Goal: Information Seeking & Learning: Learn about a topic

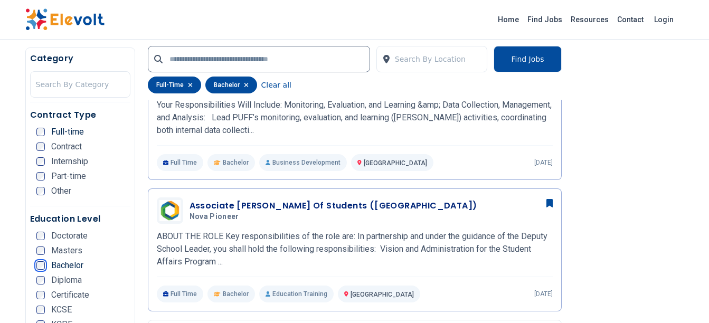
scroll to position [549, 0]
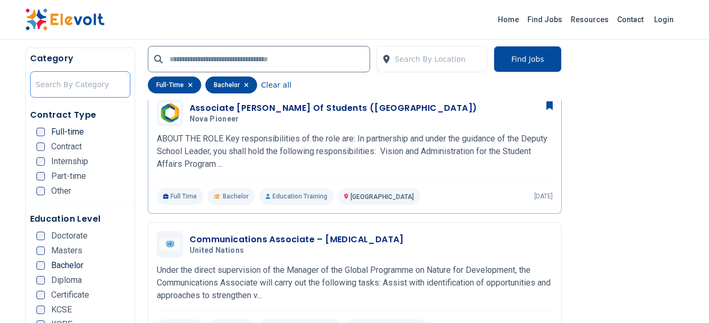
click at [74, 85] on div at bounding box center [80, 84] width 89 height 21
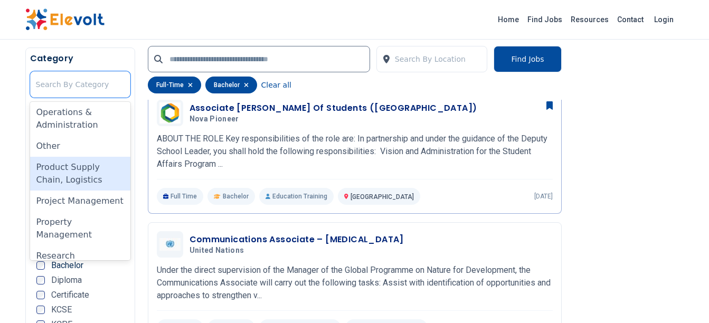
scroll to position [579, 0]
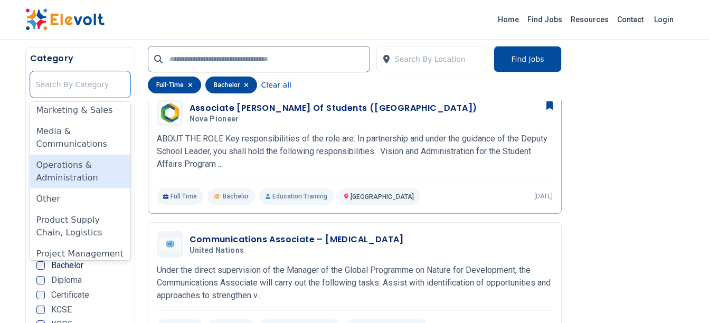
click at [46, 167] on div "Operations & Administration" at bounding box center [80, 172] width 100 height 34
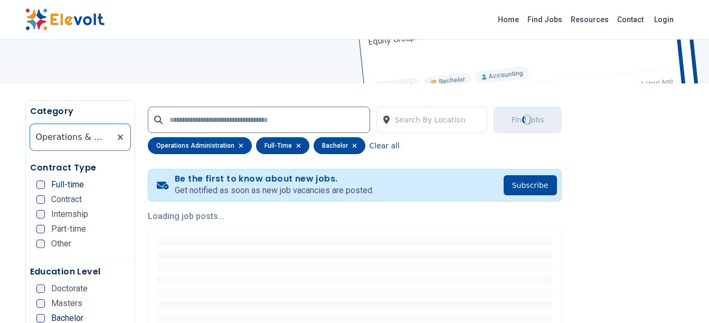
scroll to position [158, 0]
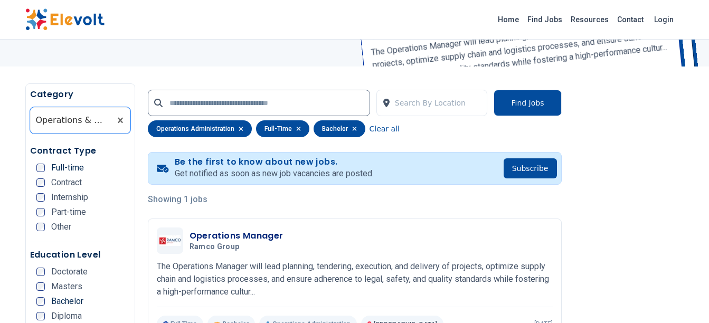
scroll to position [158, 0]
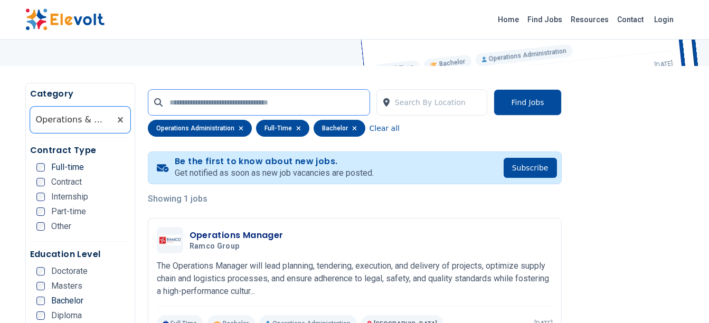
click at [204, 107] on input "text" at bounding box center [259, 102] width 222 height 26
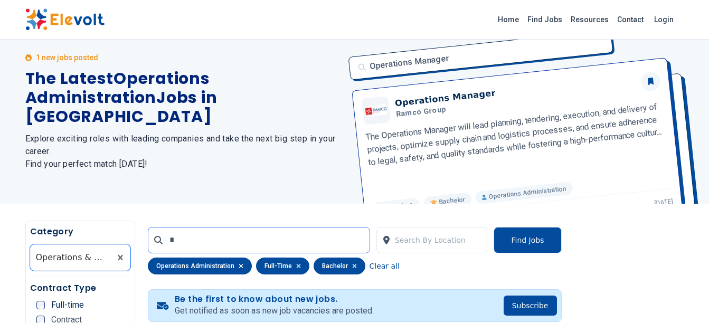
scroll to position [0, 0]
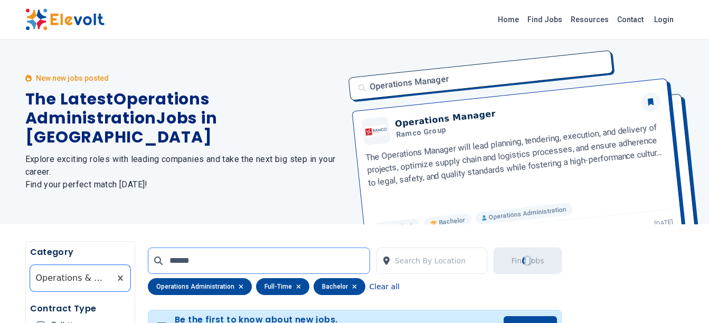
type input "******"
click at [380, 287] on button "Clear all" at bounding box center [385, 286] width 30 height 17
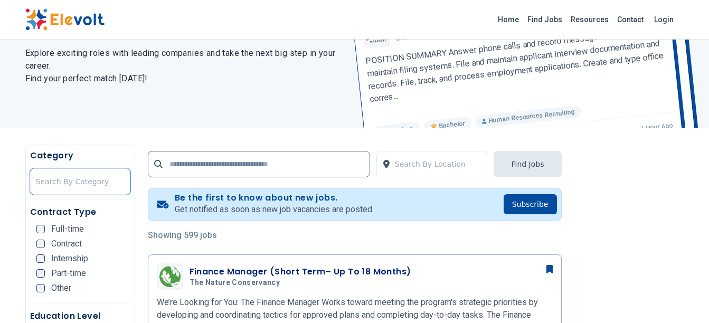
scroll to position [106, 0]
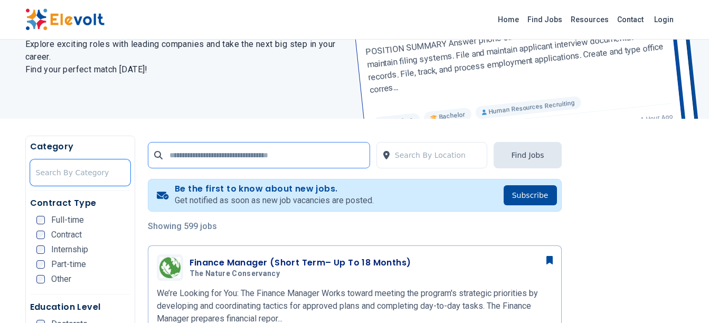
click at [216, 147] on input "text" at bounding box center [259, 155] width 222 height 26
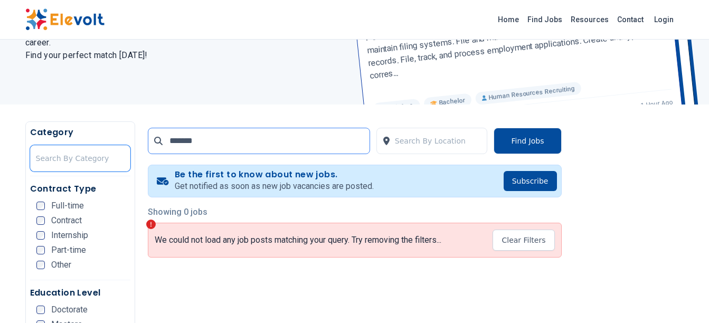
scroll to position [106, 0]
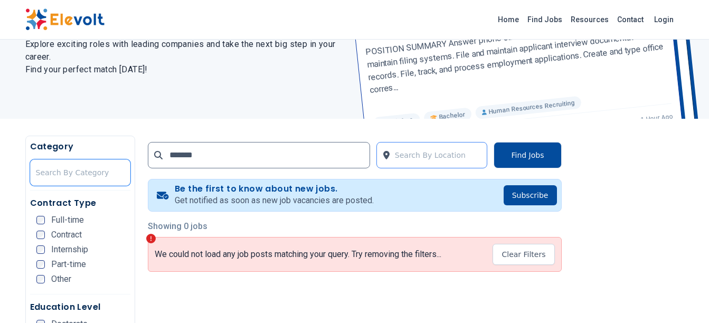
click at [431, 153] on div at bounding box center [438, 155] width 87 height 21
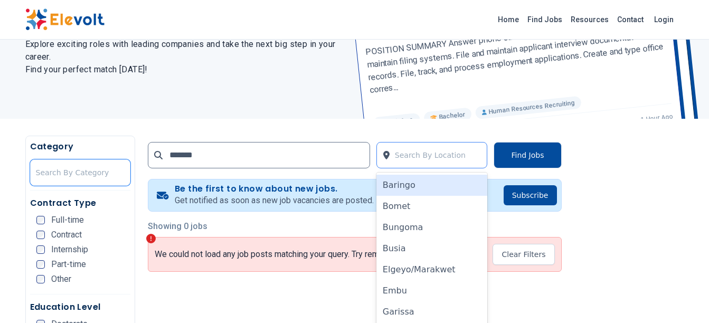
scroll to position [118, 0]
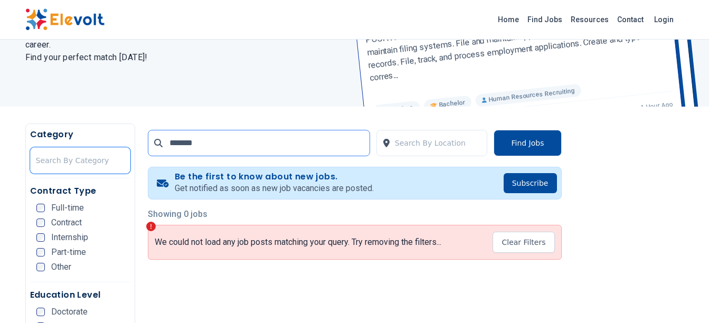
click at [269, 145] on input "*******" at bounding box center [259, 143] width 222 height 26
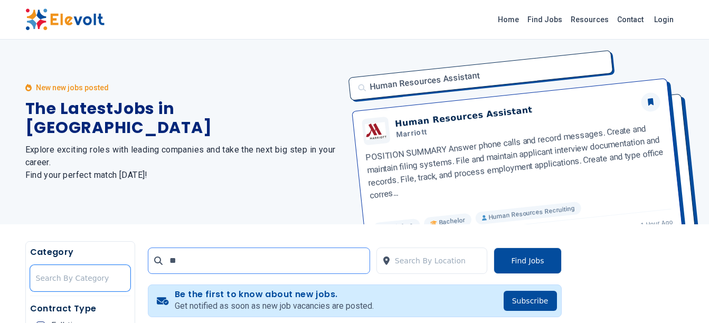
type input "*"
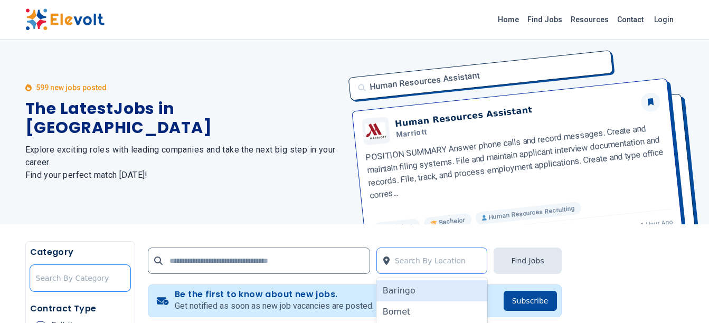
click at [428, 258] on div at bounding box center [438, 260] width 87 height 21
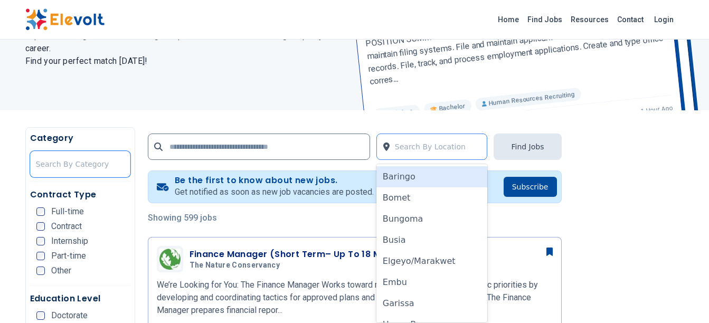
scroll to position [118, 0]
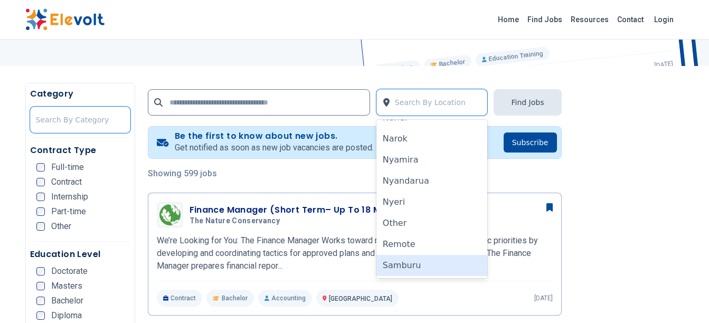
scroll to position [617, 0]
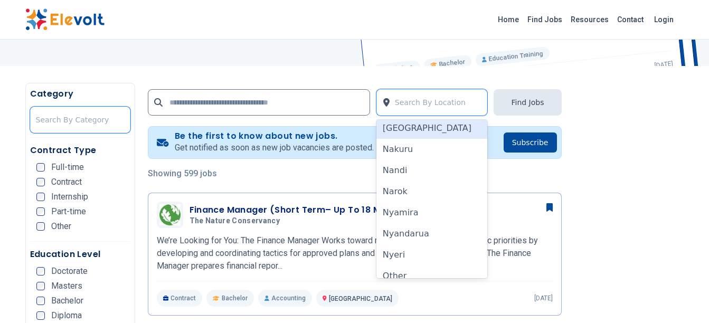
click at [405, 124] on div "[GEOGRAPHIC_DATA]" at bounding box center [431, 128] width 111 height 21
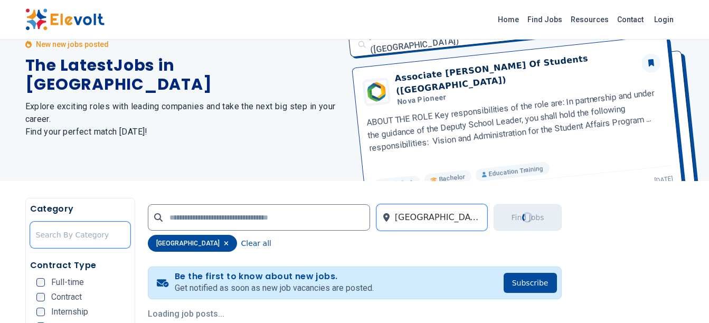
scroll to position [106, 0]
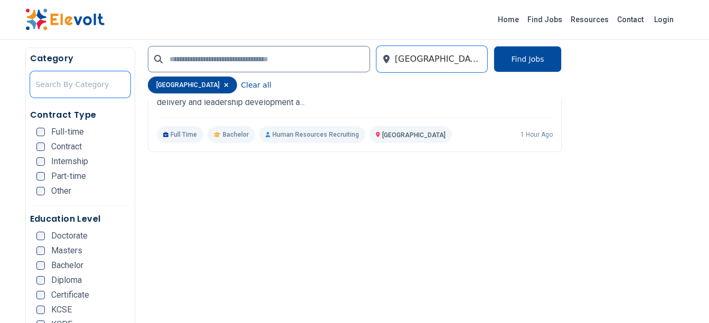
scroll to position [1506, 0]
